Goal: Information Seeking & Learning: Check status

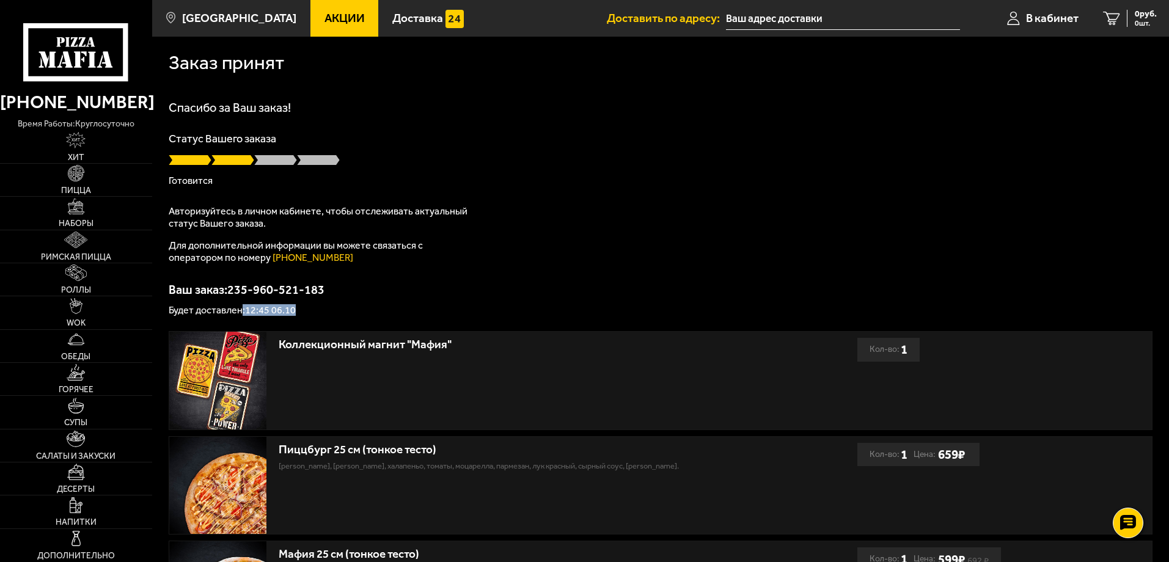
drag, startPoint x: 277, startPoint y: 313, endPoint x: 334, endPoint y: 313, distance: 57.4
click at [334, 313] on p "Будет доставлен: 12:45 06.10" at bounding box center [661, 310] width 984 height 10
click at [344, 304] on div "Ваш заказ: 235-960-521-183 Будет доставлен: 12:45 06.10" at bounding box center [661, 299] width 984 height 32
